Goal: Information Seeking & Learning: Learn about a topic

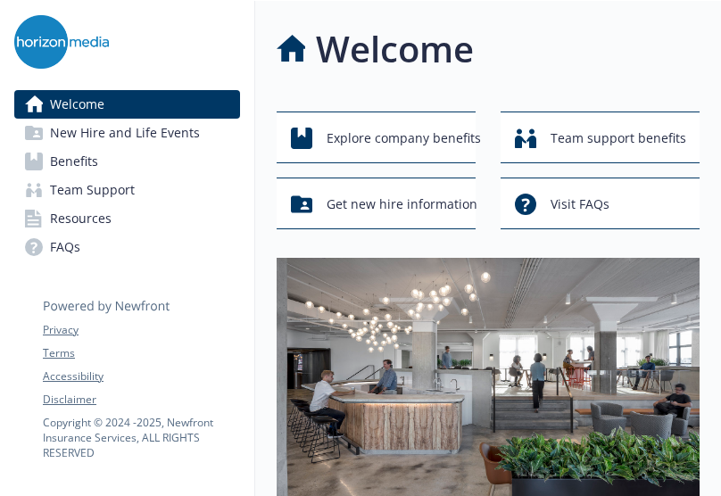
scroll to position [0, 13]
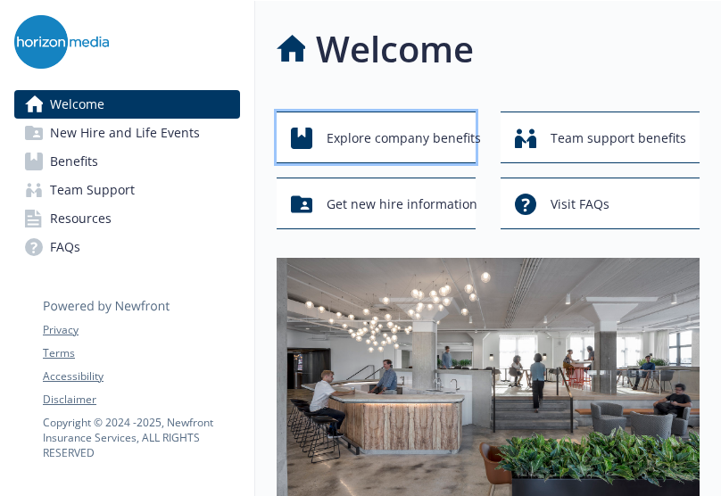
click at [342, 128] on span "Explore company benefits" at bounding box center [403, 138] width 154 height 34
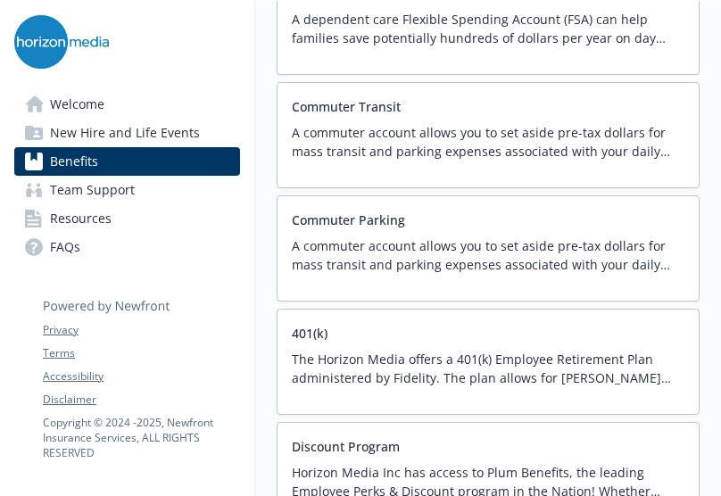
scroll to position [3051, 13]
click at [395, 145] on p "A commuter account allows you to set aside pre-tax dollars for mass transit and…" at bounding box center [488, 141] width 392 height 37
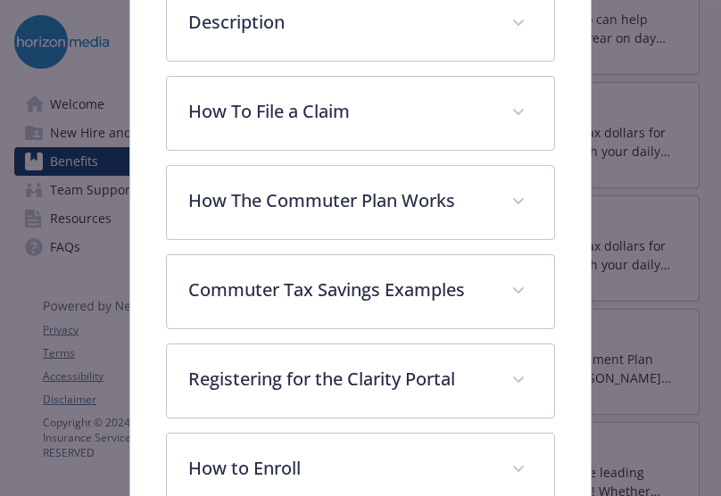
scroll to position [587, 0]
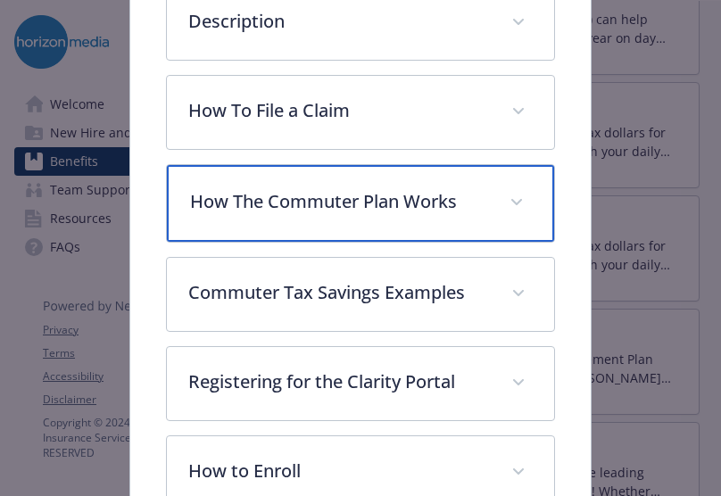
click at [410, 208] on div "How The Commuter Plan Works" at bounding box center [360, 203] width 386 height 77
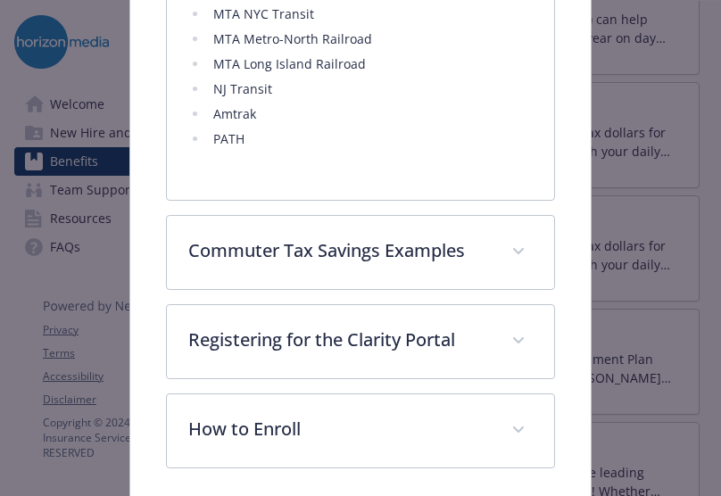
scroll to position [1404, 0]
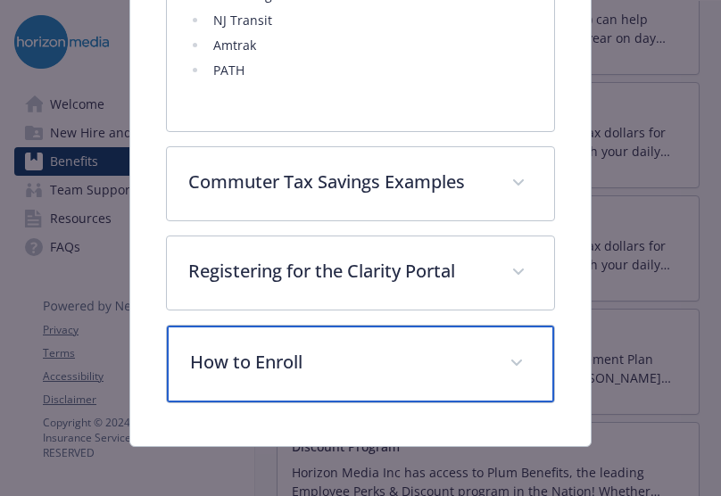
click at [387, 372] on div "How to Enroll" at bounding box center [360, 364] width 386 height 77
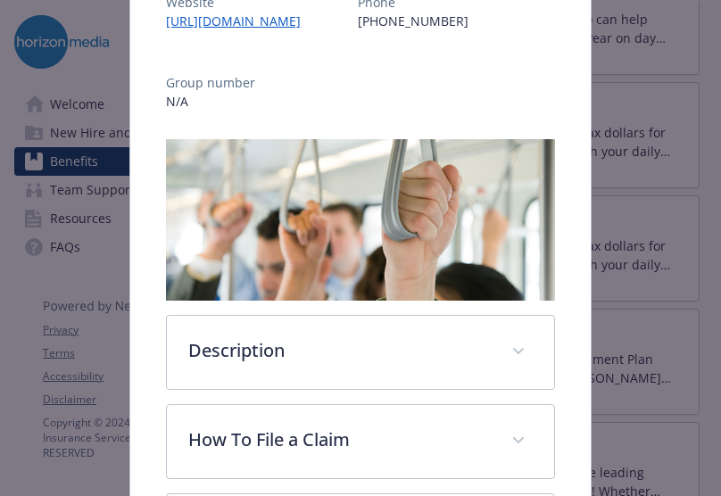
scroll to position [0, 0]
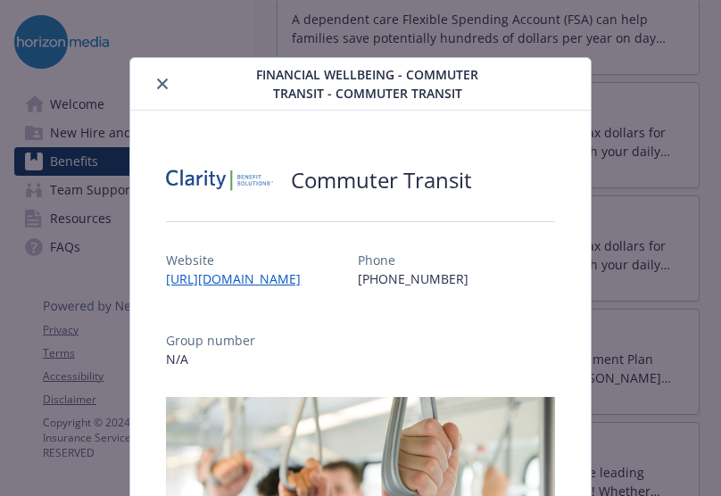
click at [157, 81] on icon "close" at bounding box center [162, 83] width 11 height 11
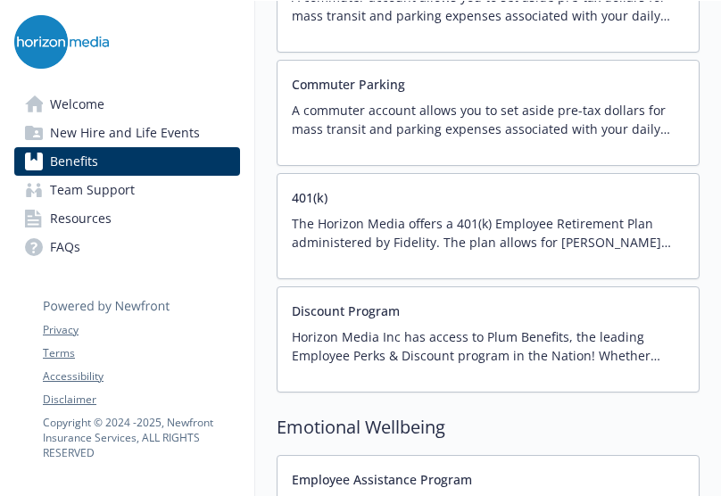
scroll to position [3187, 13]
click at [369, 213] on p "The Horizon Media offers a 401(k) Employee Retirement Plan administered by Fide…" at bounding box center [488, 231] width 392 height 37
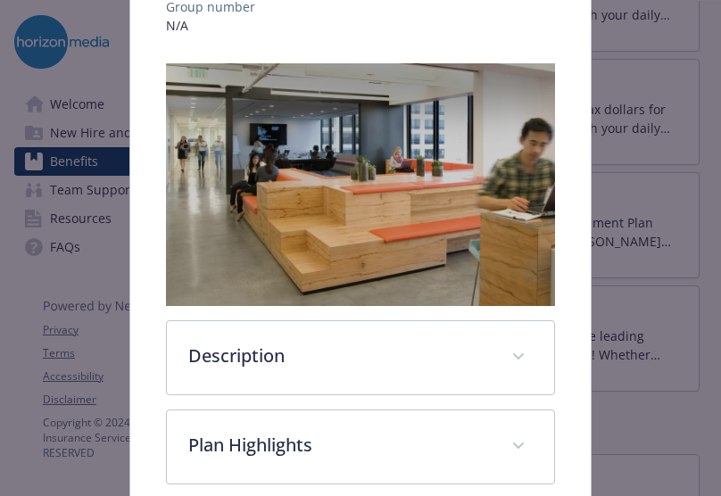
scroll to position [318, 0]
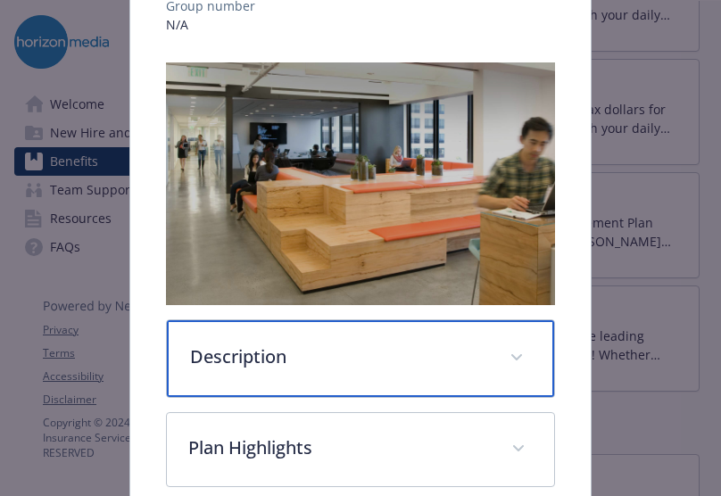
click at [379, 320] on div "Description" at bounding box center [360, 358] width 386 height 77
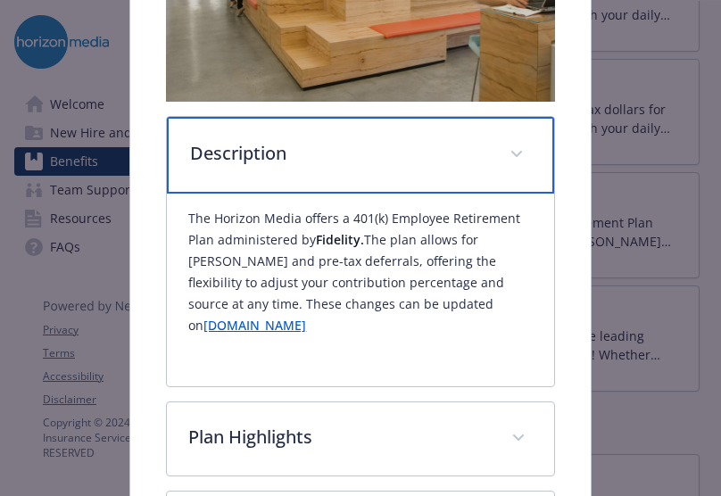
scroll to position [525, 0]
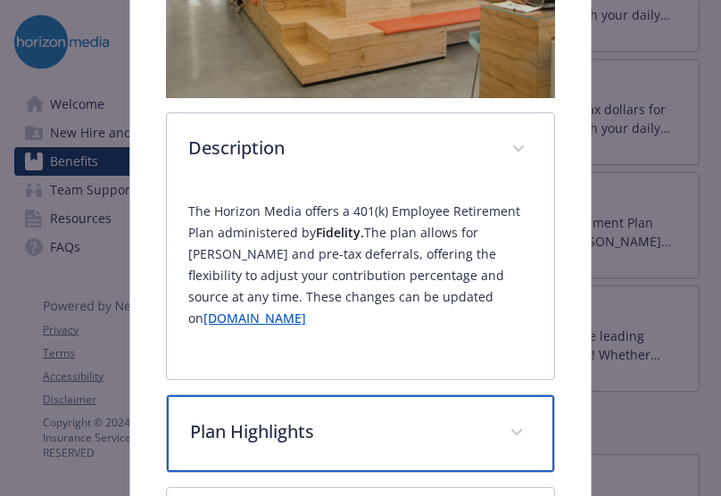
click at [390, 395] on div "Plan Highlights" at bounding box center [360, 433] width 386 height 77
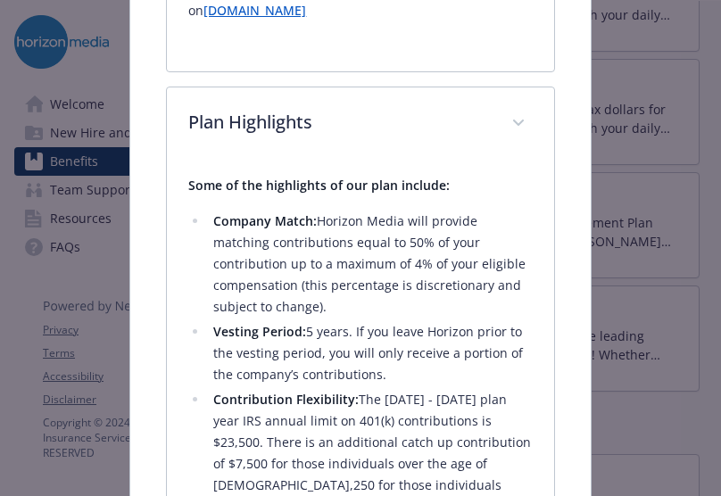
scroll to position [831, 0]
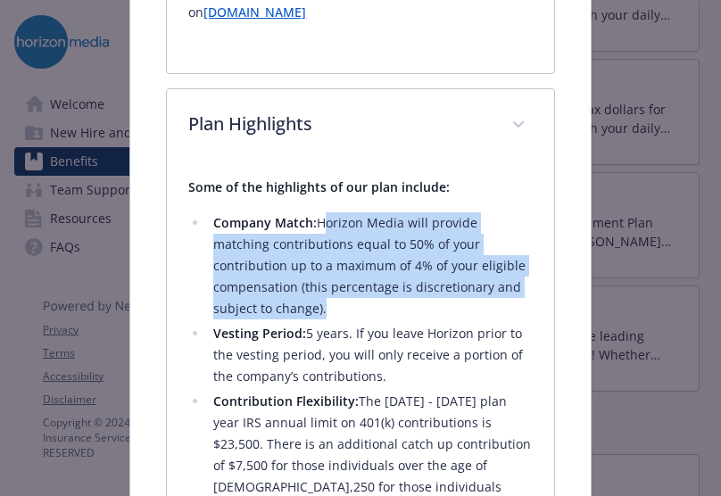
drag, startPoint x: 314, startPoint y: 117, endPoint x: 316, endPoint y: 197, distance: 80.3
click at [316, 212] on li "Company Match: Horizon Media will provide matching contributions equal to 50% o…" at bounding box center [370, 265] width 324 height 107
copy li "Horizon Media will provide matching contributions equal to 50% of your contribu…"
